Goal: Task Accomplishment & Management: Use online tool/utility

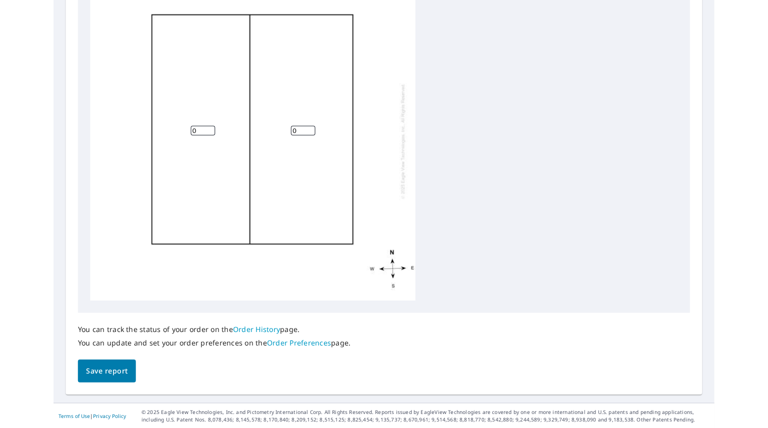
scroll to position [103, 0]
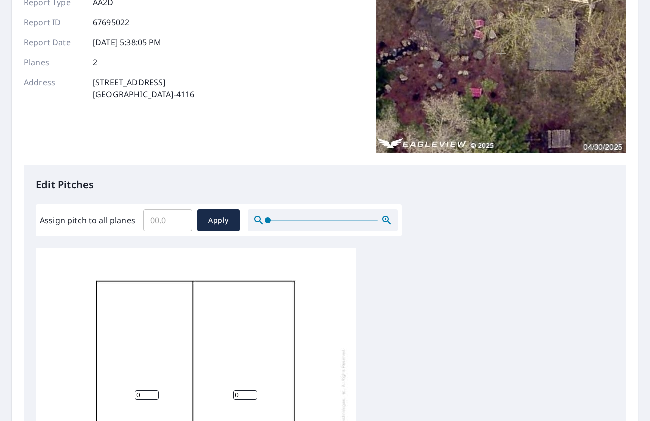
click at [150, 219] on input "Assign pitch to all planes" at bounding box center [168, 221] width 49 height 28
click at [160, 230] on input "Assign pitch to all planes" at bounding box center [168, 221] width 49 height 28
drag, startPoint x: 159, startPoint y: 220, endPoint x: 147, endPoint y: 221, distance: 12.0
click at [147, 221] on input "Assign pitch to all planes" at bounding box center [168, 221] width 49 height 28
type input "5"
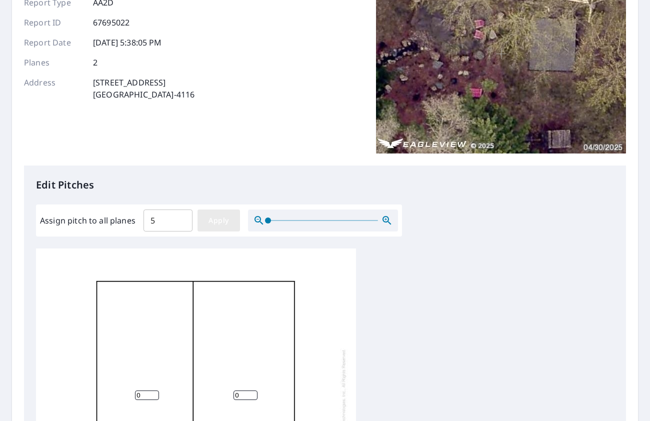
click at [234, 221] on button "Apply" at bounding box center [219, 221] width 43 height 22
type input "5"
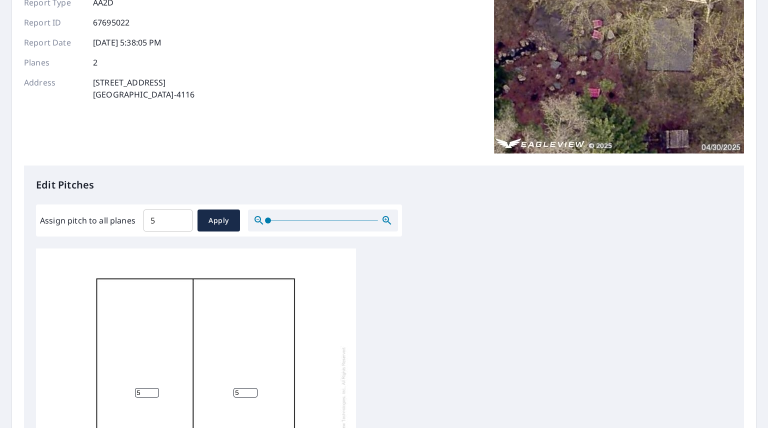
scroll to position [363, 0]
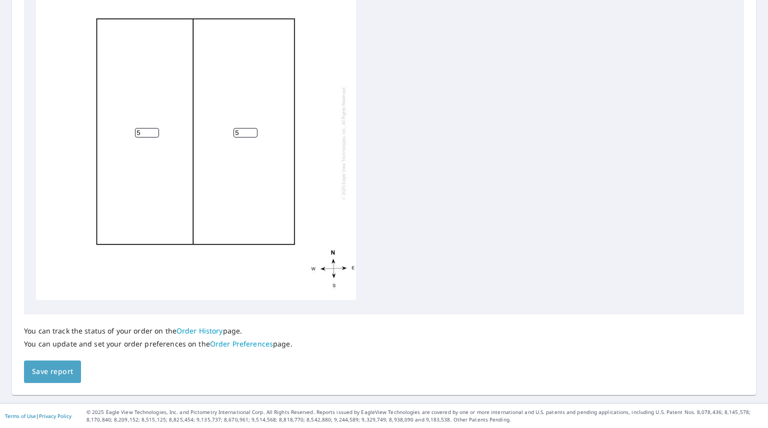
click at [56, 380] on button "Save report" at bounding box center [52, 372] width 57 height 23
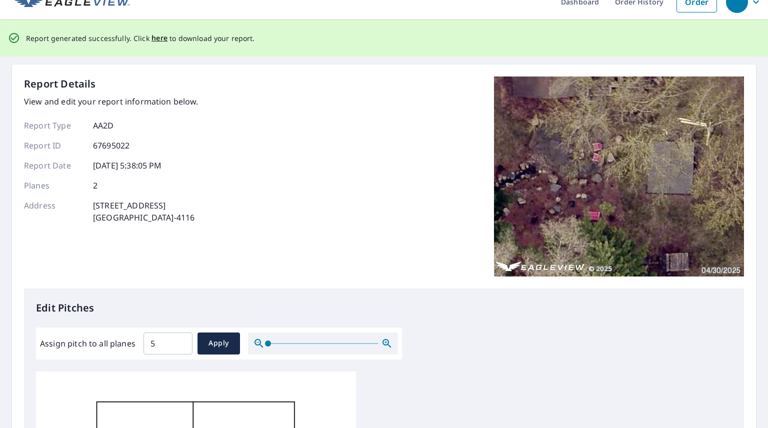
scroll to position [0, 0]
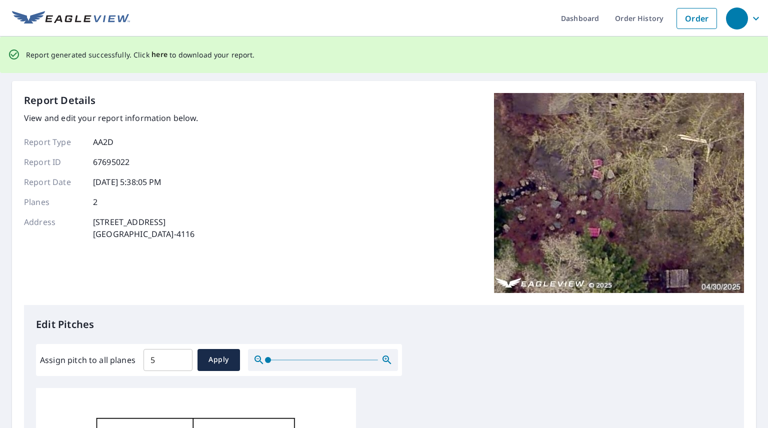
click at [152, 59] on span "here" at bounding box center [160, 55] width 17 height 13
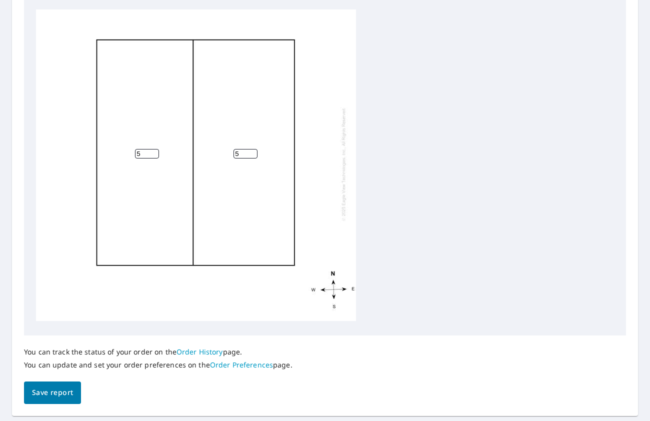
scroll to position [370, 0]
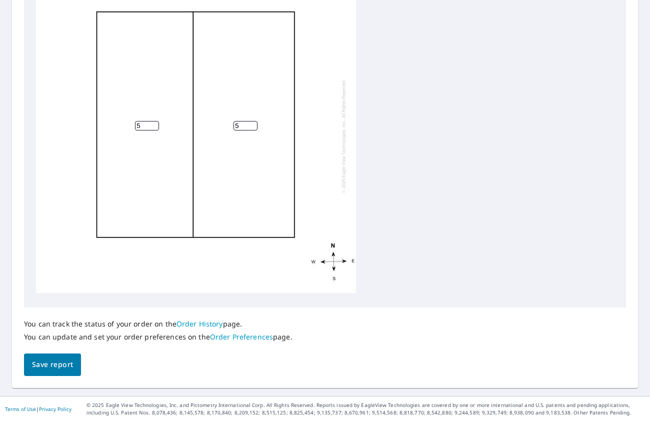
click at [54, 370] on span "Save report" at bounding box center [52, 365] width 41 height 13
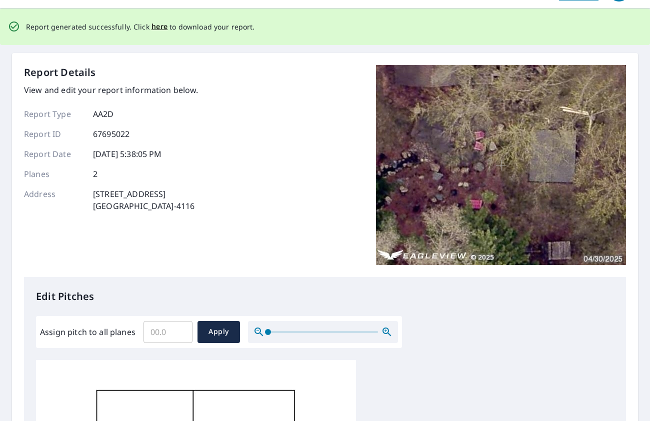
scroll to position [0, 0]
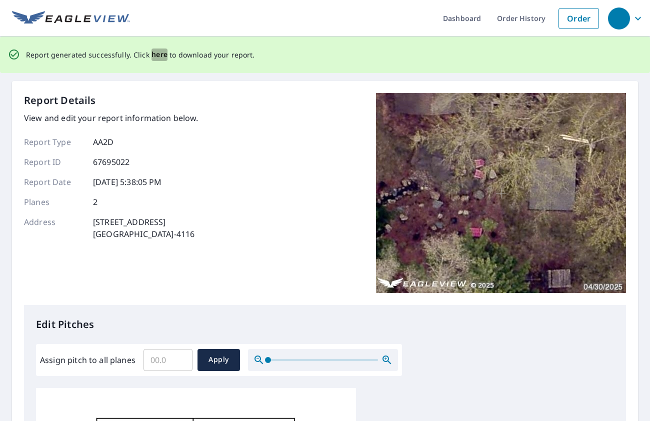
click at [161, 56] on span "here" at bounding box center [160, 55] width 17 height 13
click at [152, 54] on span "here" at bounding box center [160, 55] width 17 height 13
